Goal: Task Accomplishment & Management: Manage account settings

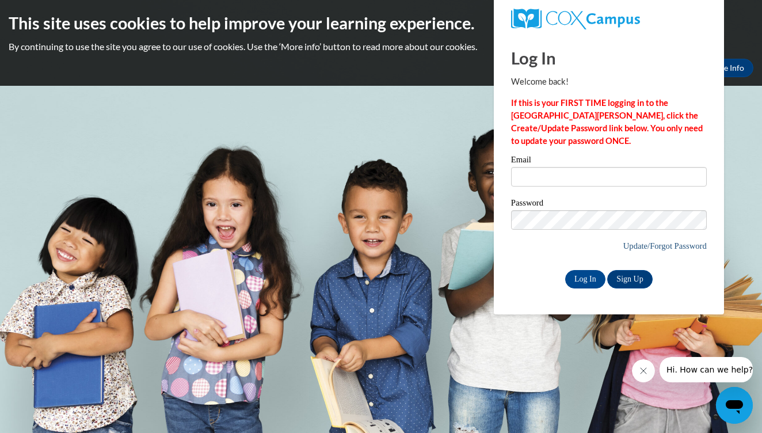
click at [630, 245] on link "Update/Forgot Password" at bounding box center [664, 245] width 83 height 9
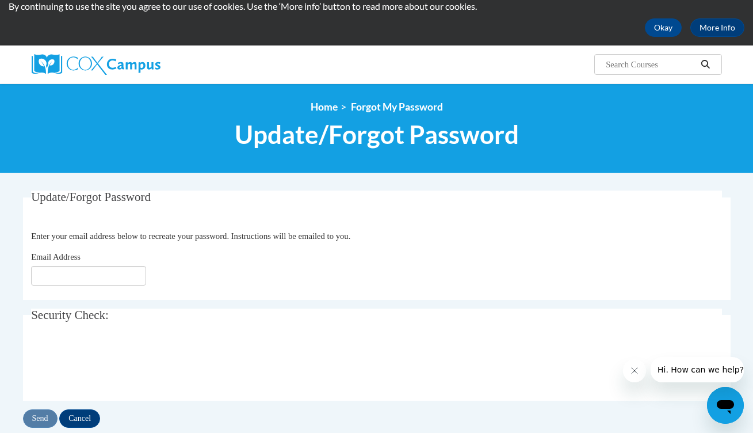
scroll to position [17, 0]
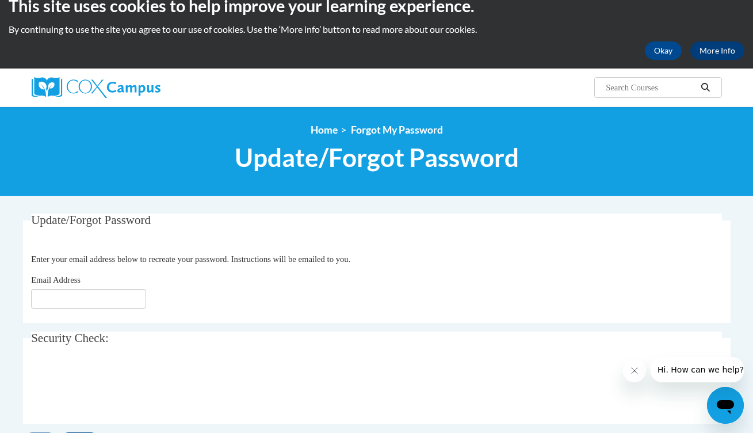
click at [711, 52] on link "More Info" at bounding box center [718, 50] width 54 height 18
type input "[EMAIL_ADDRESS][DOMAIN_NAME]"
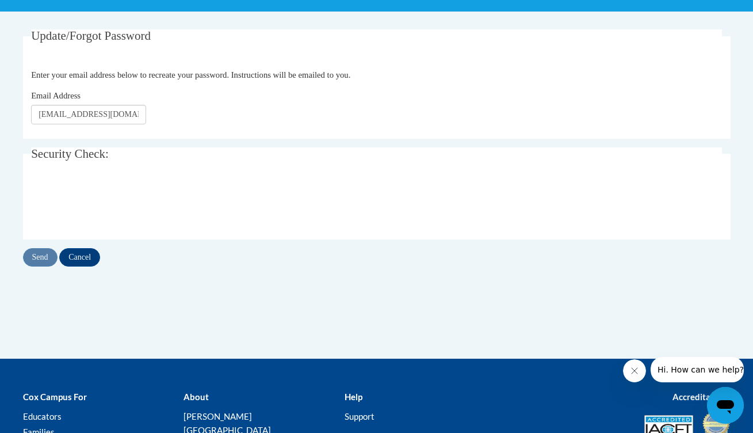
scroll to position [224, 0]
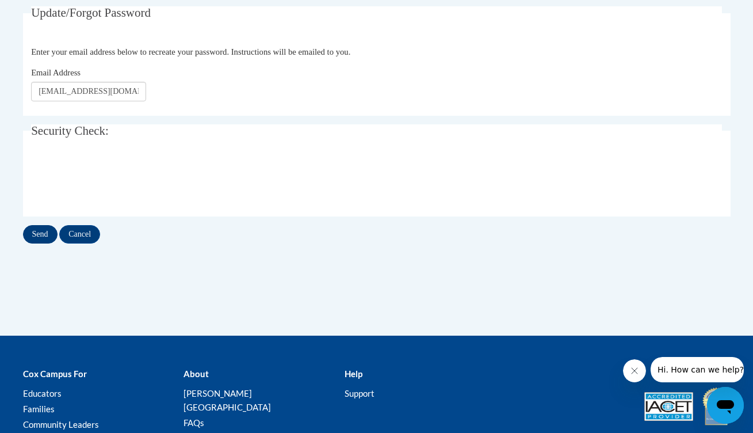
click at [37, 231] on input "Send" at bounding box center [40, 234] width 35 height 18
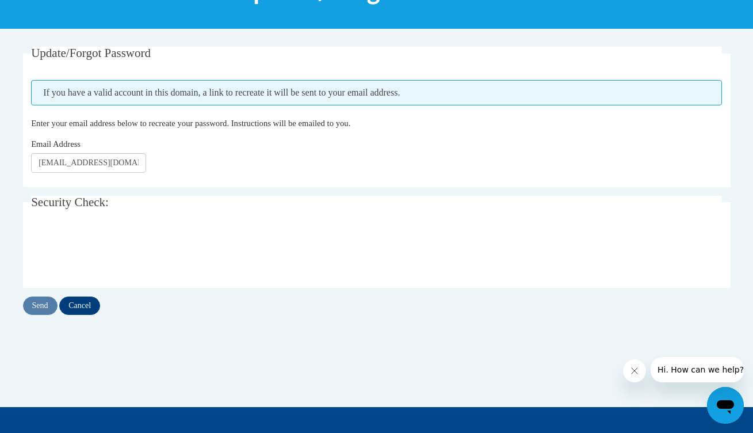
scroll to position [207, 0]
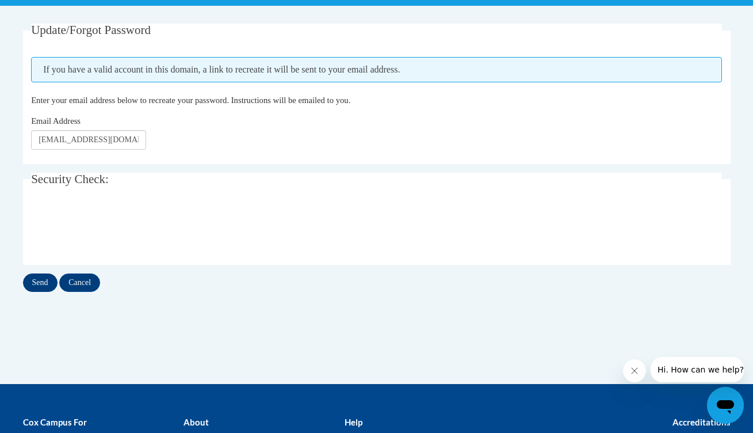
click at [36, 281] on input "Send" at bounding box center [40, 282] width 35 height 18
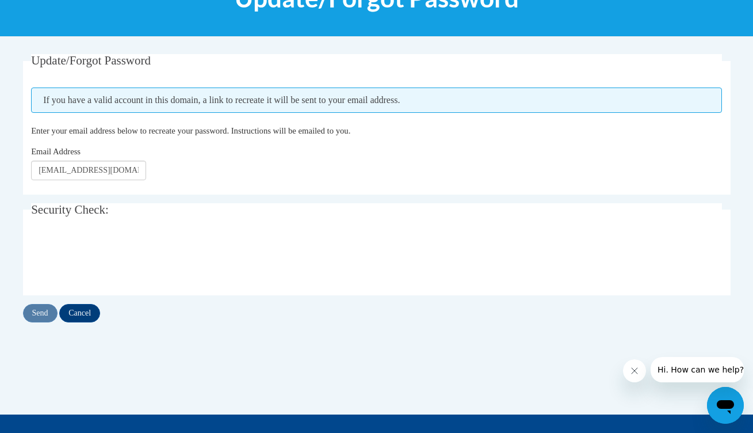
scroll to position [177, 0]
